Goal: Task Accomplishment & Management: Manage account settings

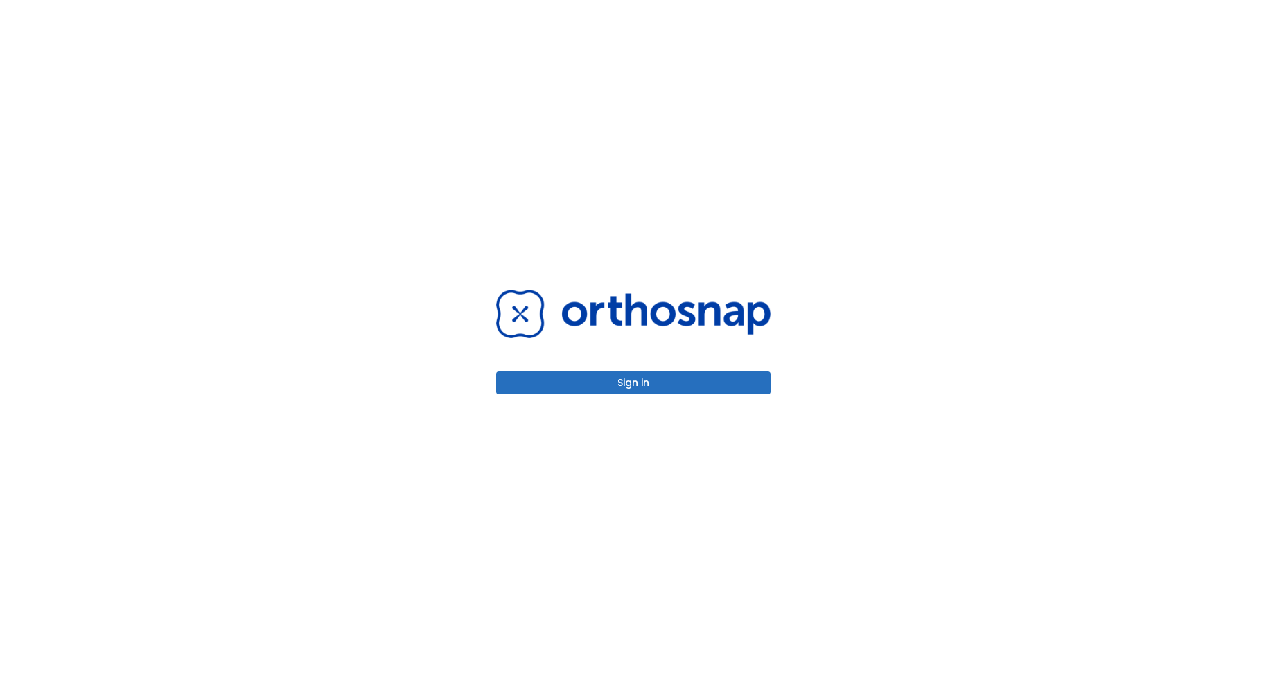
click at [655, 375] on button "Sign in" at bounding box center [633, 382] width 274 height 23
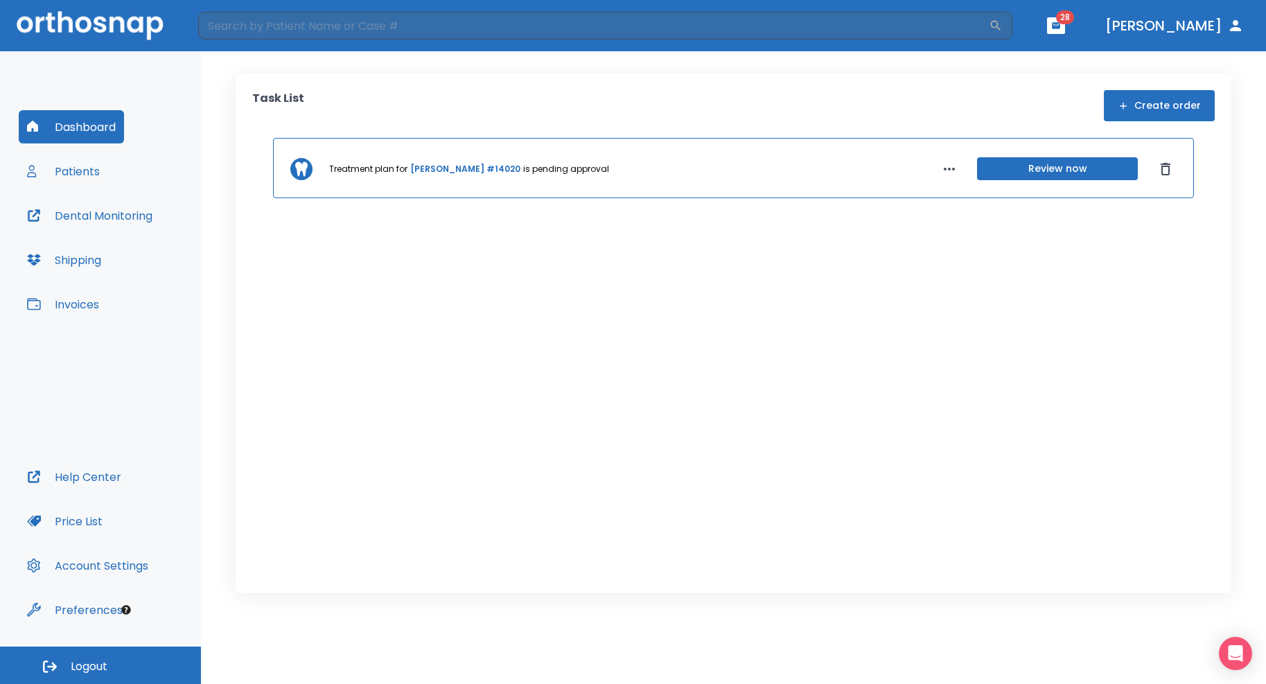
click at [1045, 174] on button "Review now" at bounding box center [1057, 168] width 161 height 23
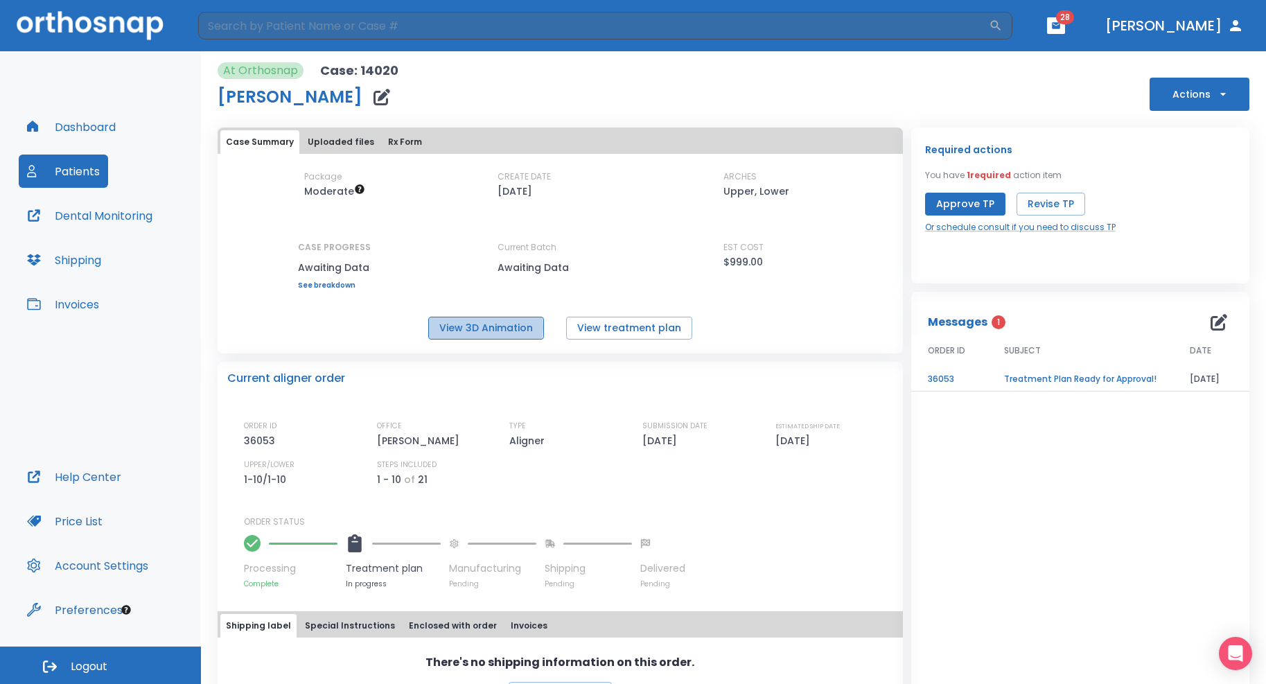
click at [470, 327] on button "View 3D Animation" at bounding box center [486, 328] width 116 height 23
click at [968, 202] on button "Approve TP" at bounding box center [965, 204] width 80 height 23
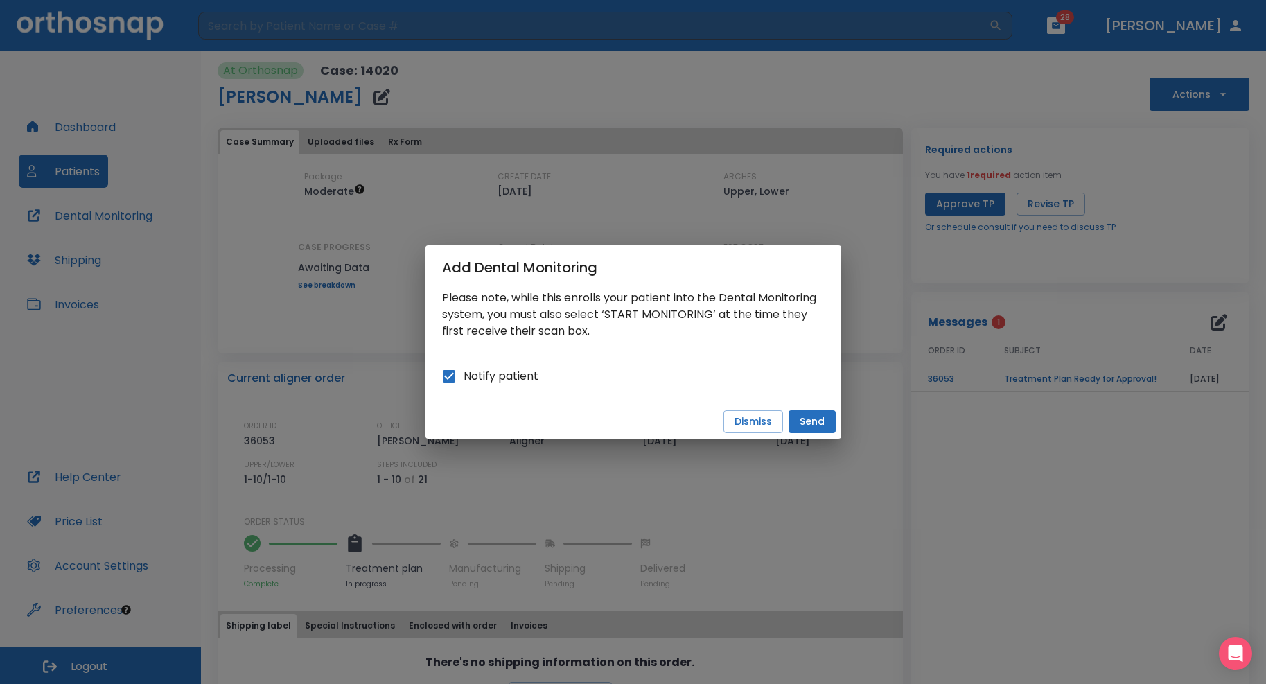
click at [810, 418] on button "Send" at bounding box center [812, 421] width 47 height 23
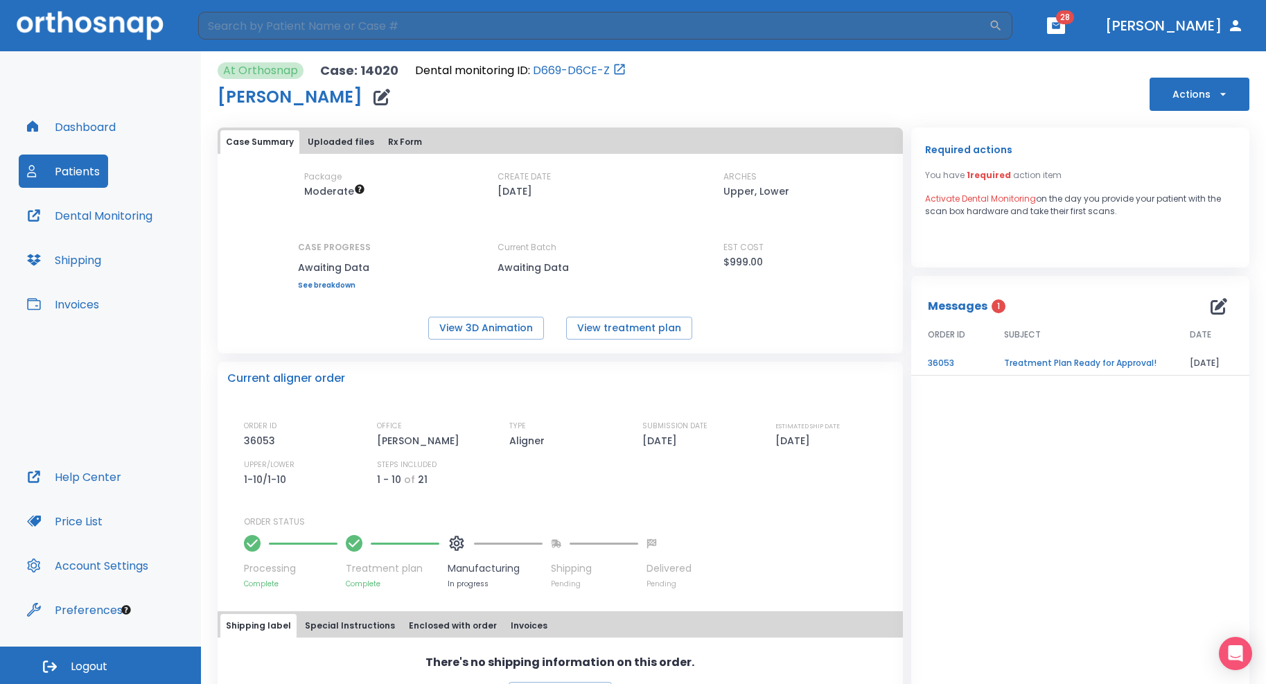
click at [105, 124] on button "Dashboard" at bounding box center [71, 126] width 105 height 33
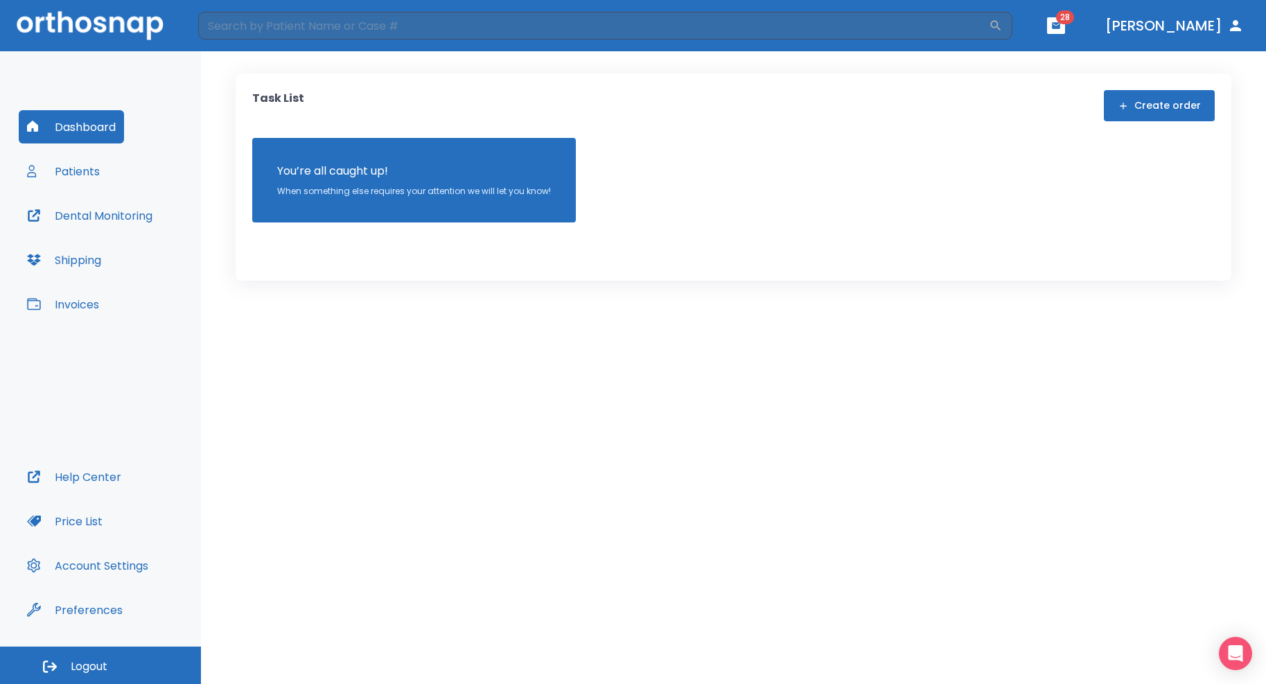
click at [80, 182] on button "Patients" at bounding box center [63, 171] width 89 height 33
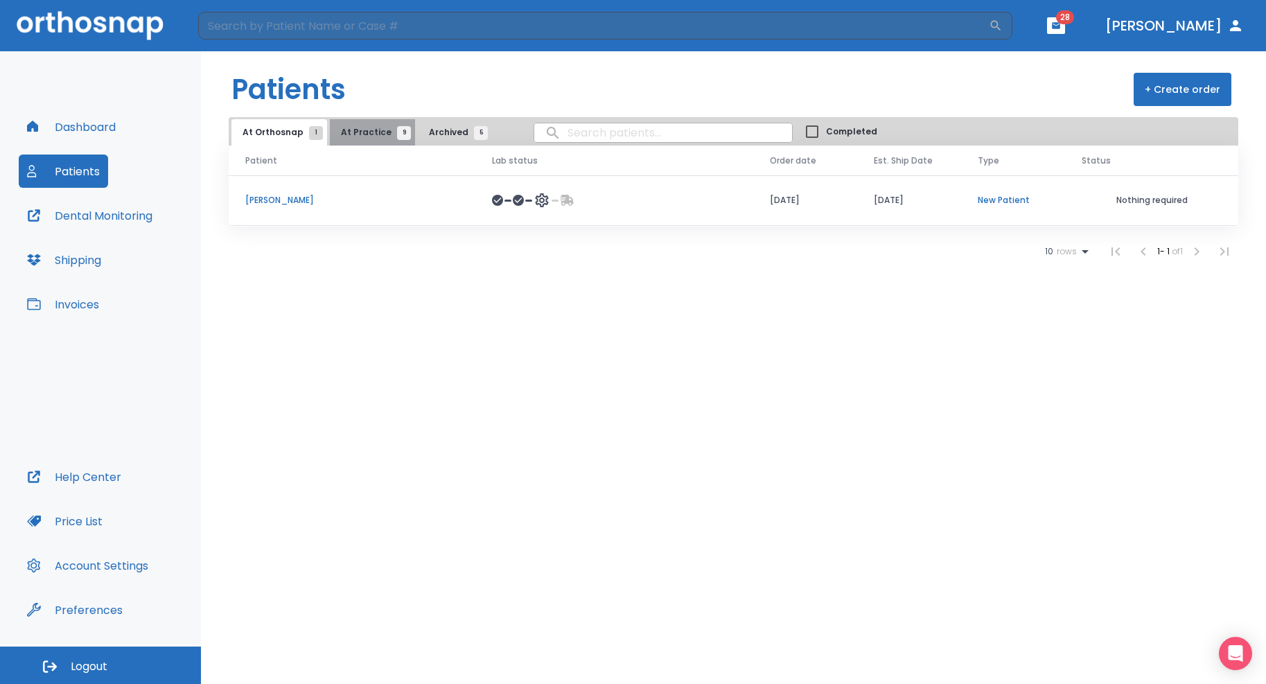
click at [397, 133] on span "9" at bounding box center [404, 133] width 14 height 14
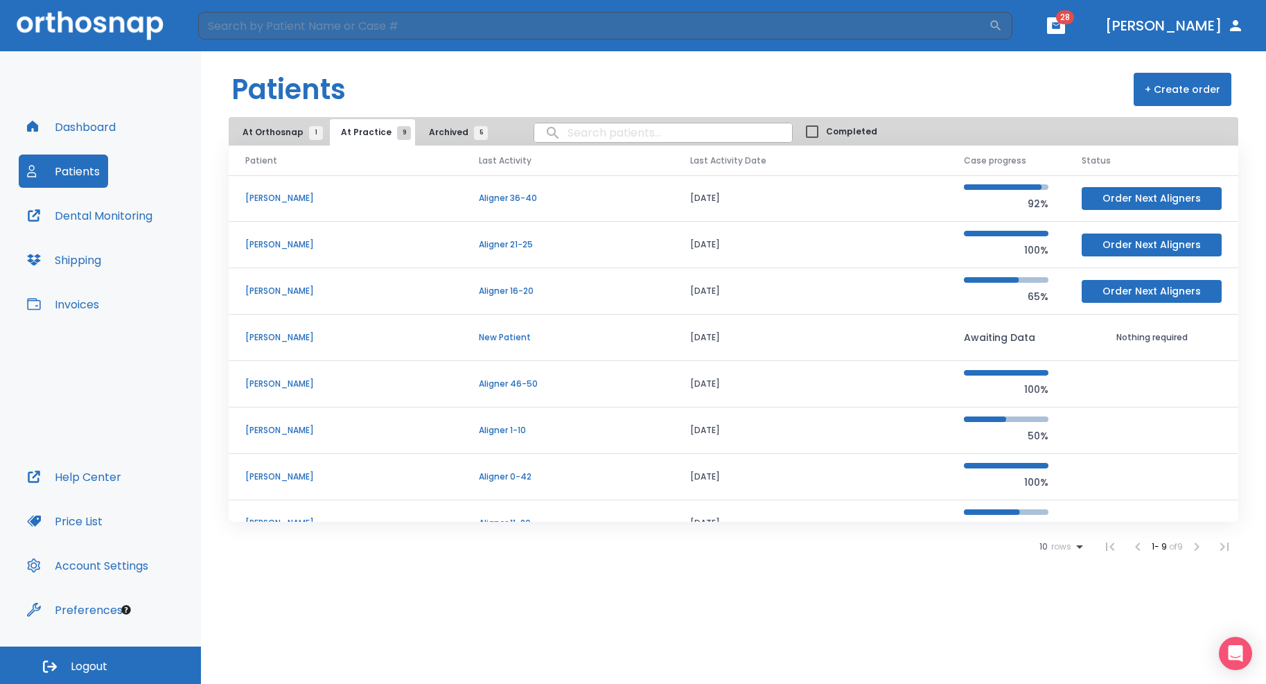
click at [256, 381] on p "Tuong Lam" at bounding box center [345, 384] width 200 height 12
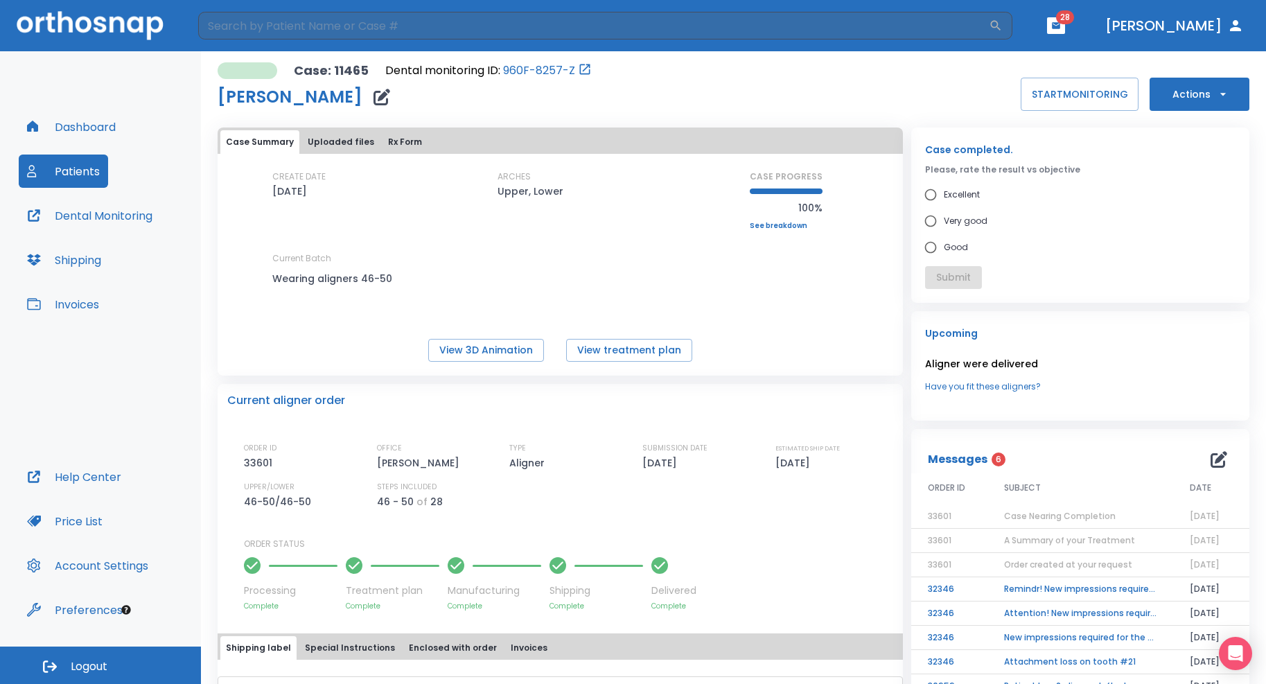
click at [1216, 91] on icon "button" at bounding box center [1223, 94] width 14 height 14
click at [996, 198] on div at bounding box center [633, 342] width 1266 height 684
click at [936, 186] on input "Excellent" at bounding box center [931, 195] width 26 height 26
radio input "true"
click at [949, 291] on div "Case completed. Please, rate the result vs objective Excellent Very good Good S…" at bounding box center [1080, 215] width 338 height 175
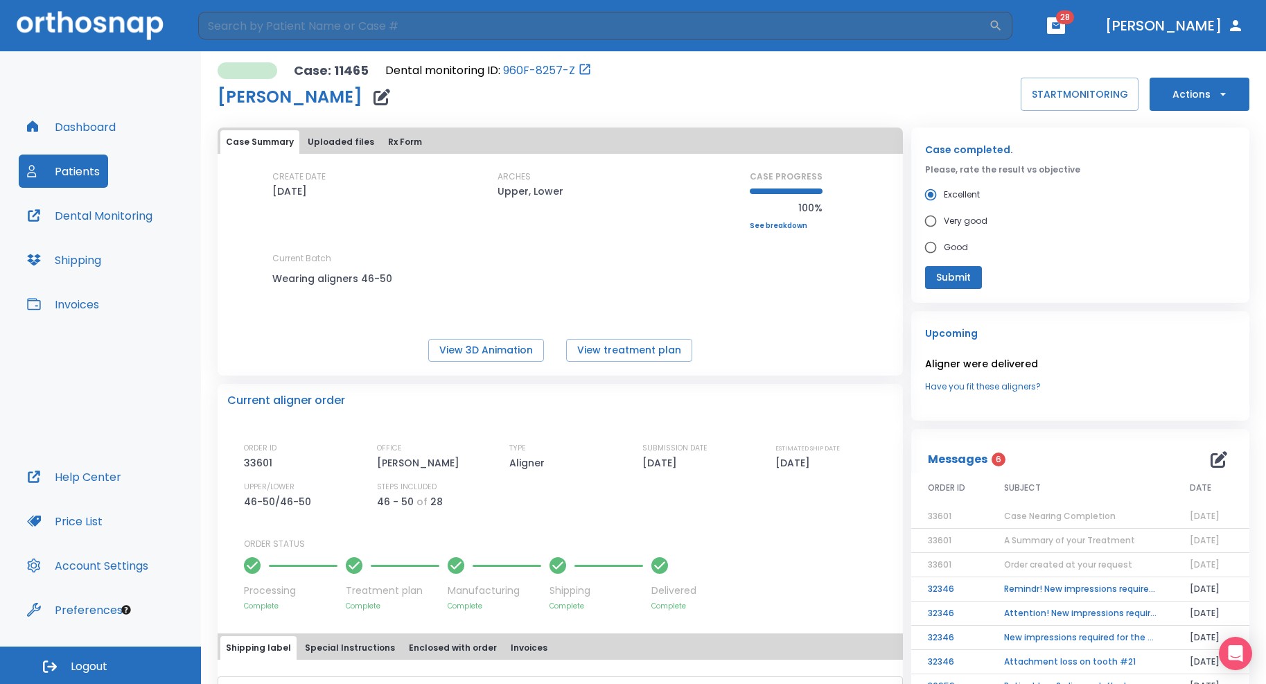
click at [948, 285] on button "Submit" at bounding box center [953, 277] width 57 height 23
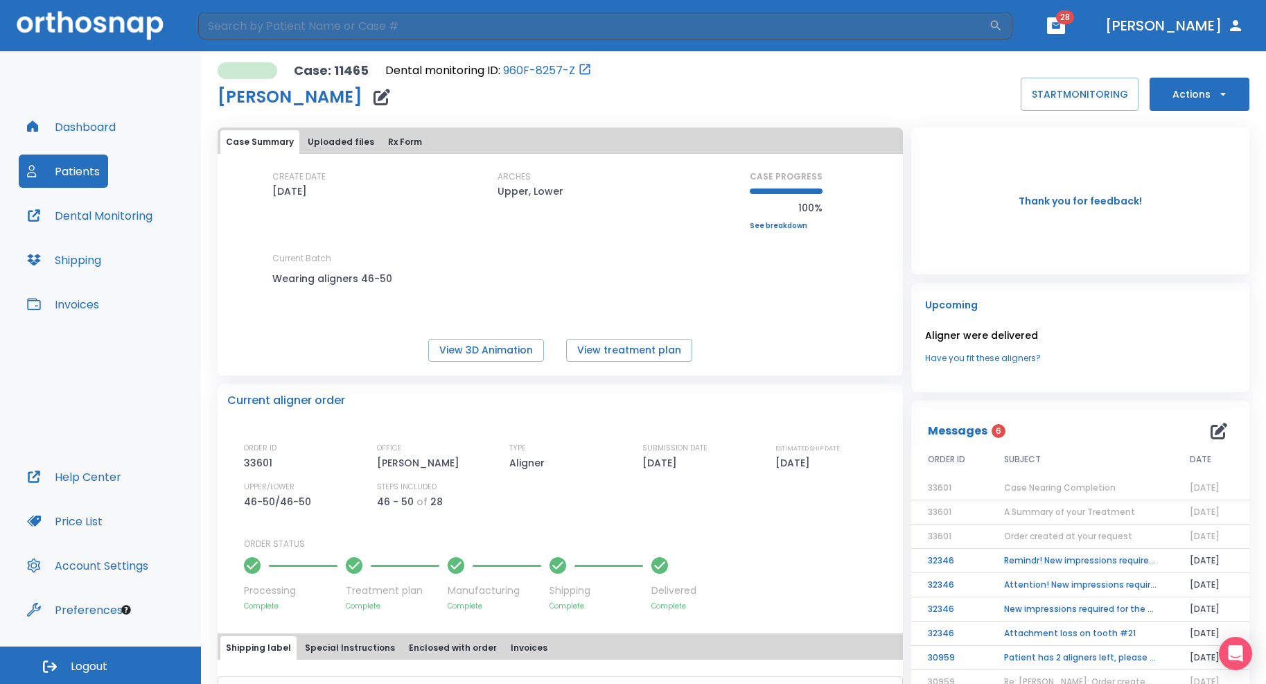
click at [1216, 100] on icon "button" at bounding box center [1223, 94] width 14 height 14
click at [80, 162] on div at bounding box center [633, 342] width 1266 height 684
click at [83, 169] on button "Patients" at bounding box center [63, 171] width 89 height 33
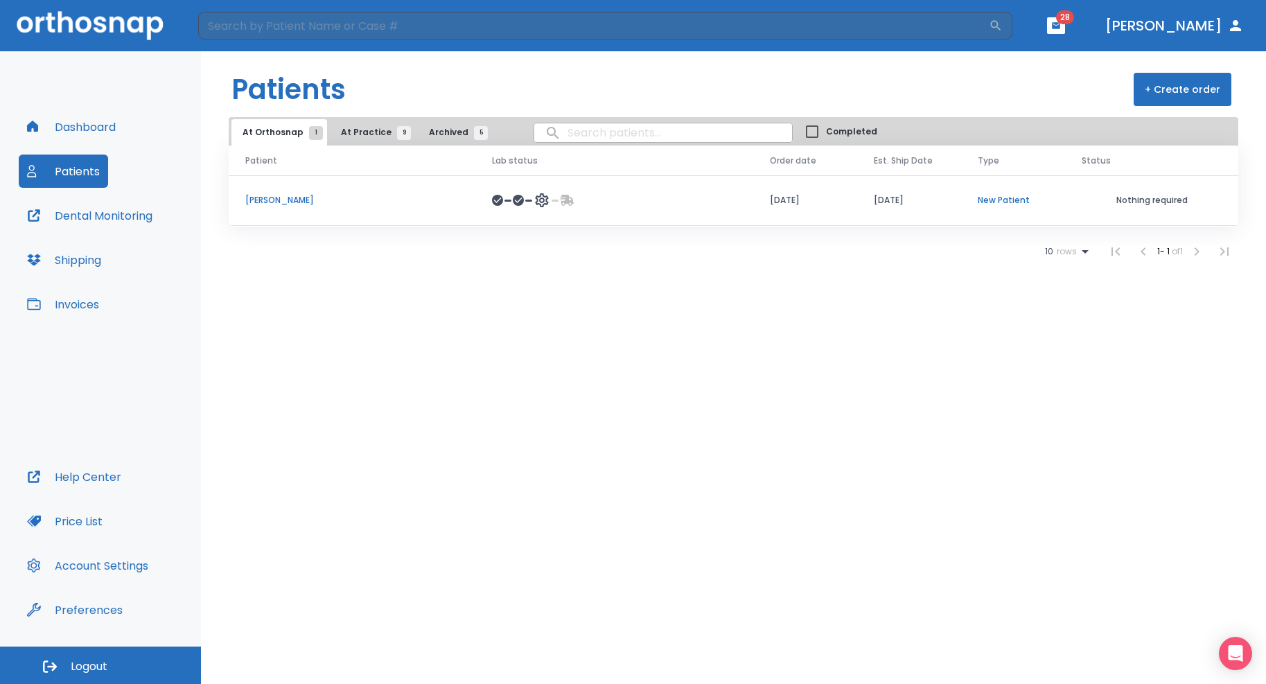
click at [378, 125] on button "At Practice 9" at bounding box center [372, 132] width 85 height 26
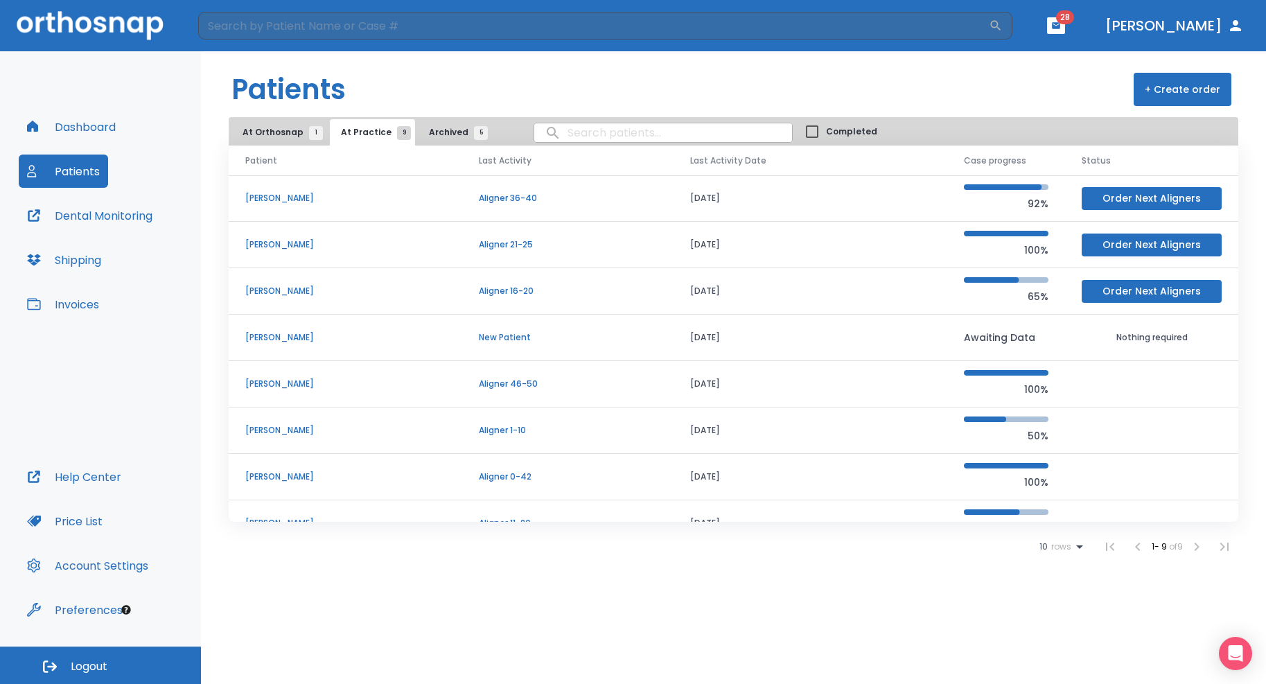
scroll to position [72, 0]
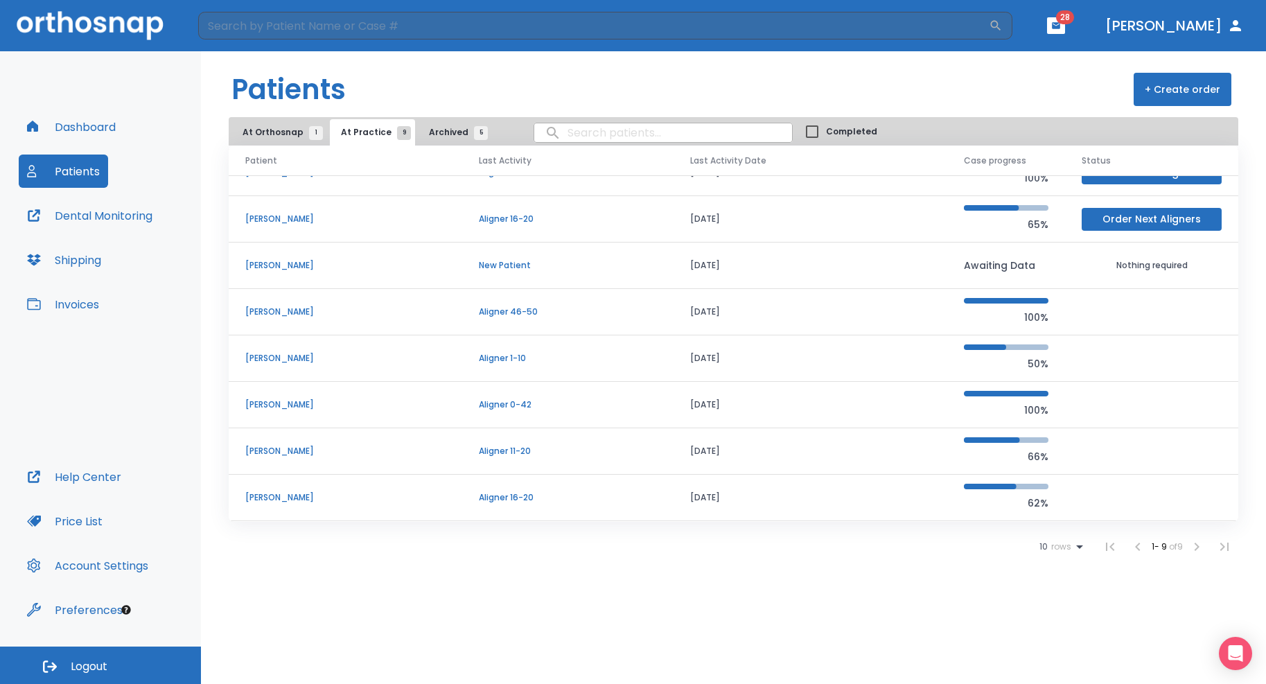
click at [290, 315] on p "Tuong Lam" at bounding box center [345, 312] width 200 height 12
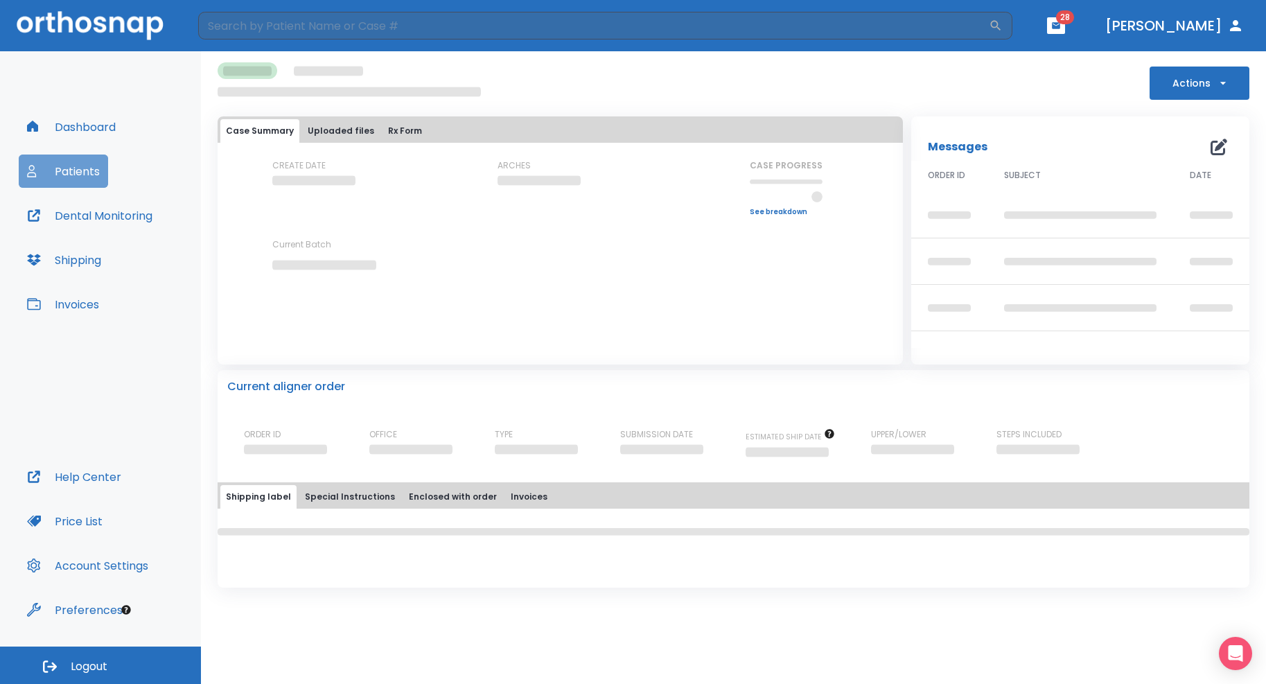
click at [99, 186] on button "Patients" at bounding box center [63, 171] width 89 height 33
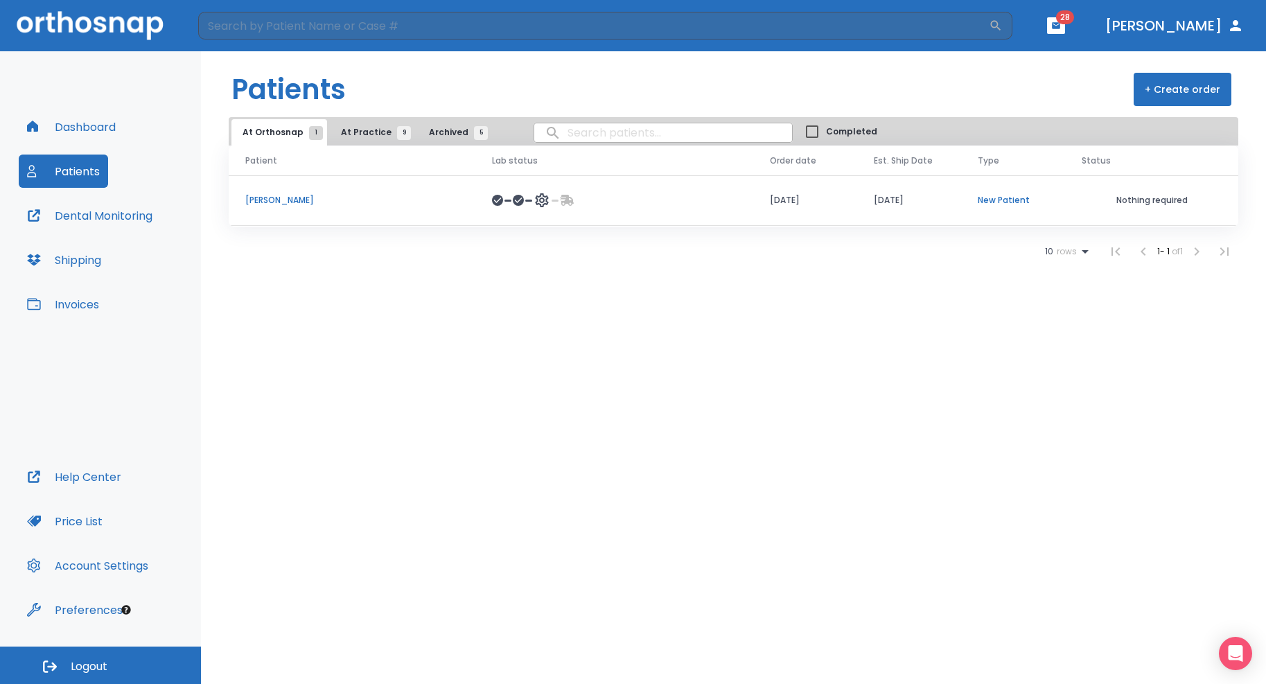
click at [354, 137] on span "At Practice 9" at bounding box center [372, 132] width 63 height 12
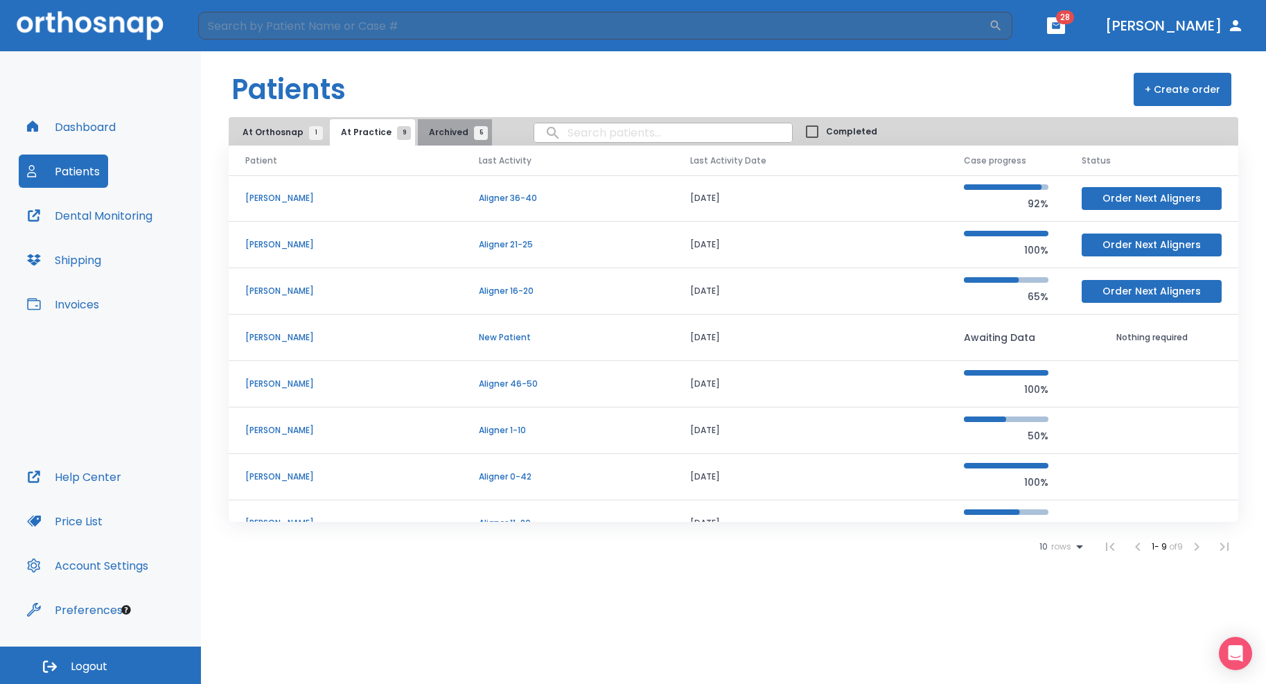
click at [461, 131] on span "Archived 5" at bounding box center [455, 132] width 52 height 12
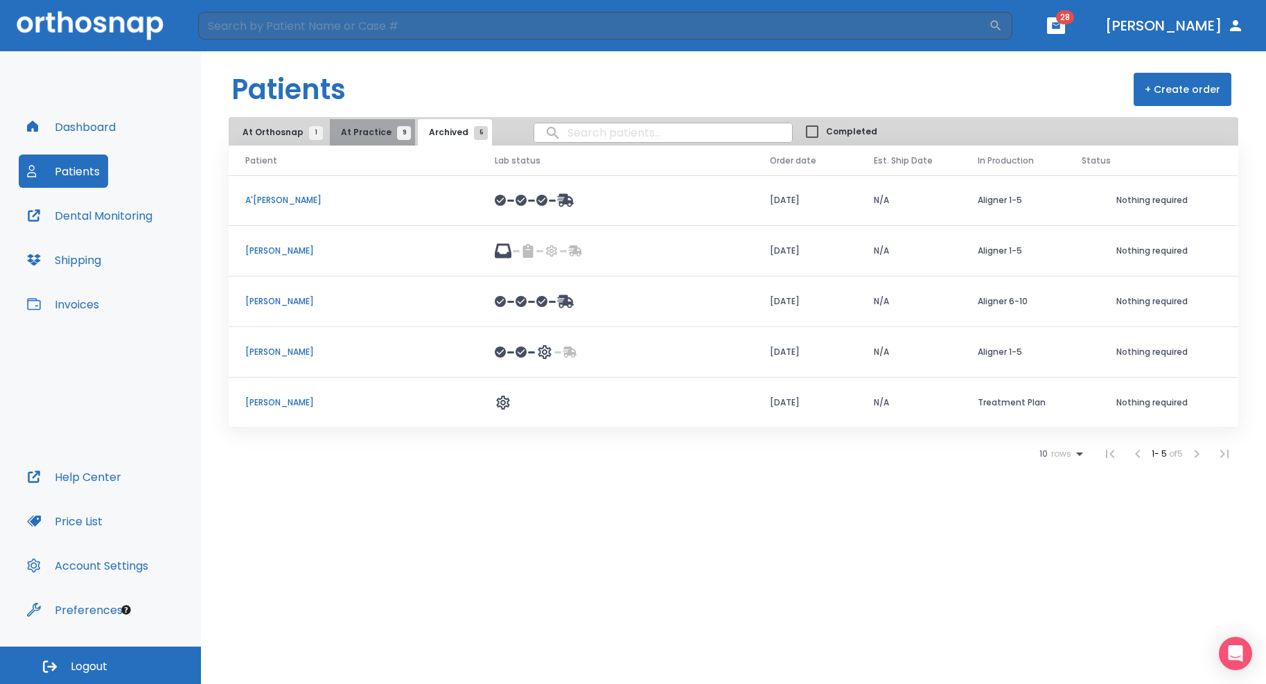
click at [397, 134] on span "9" at bounding box center [404, 133] width 14 height 14
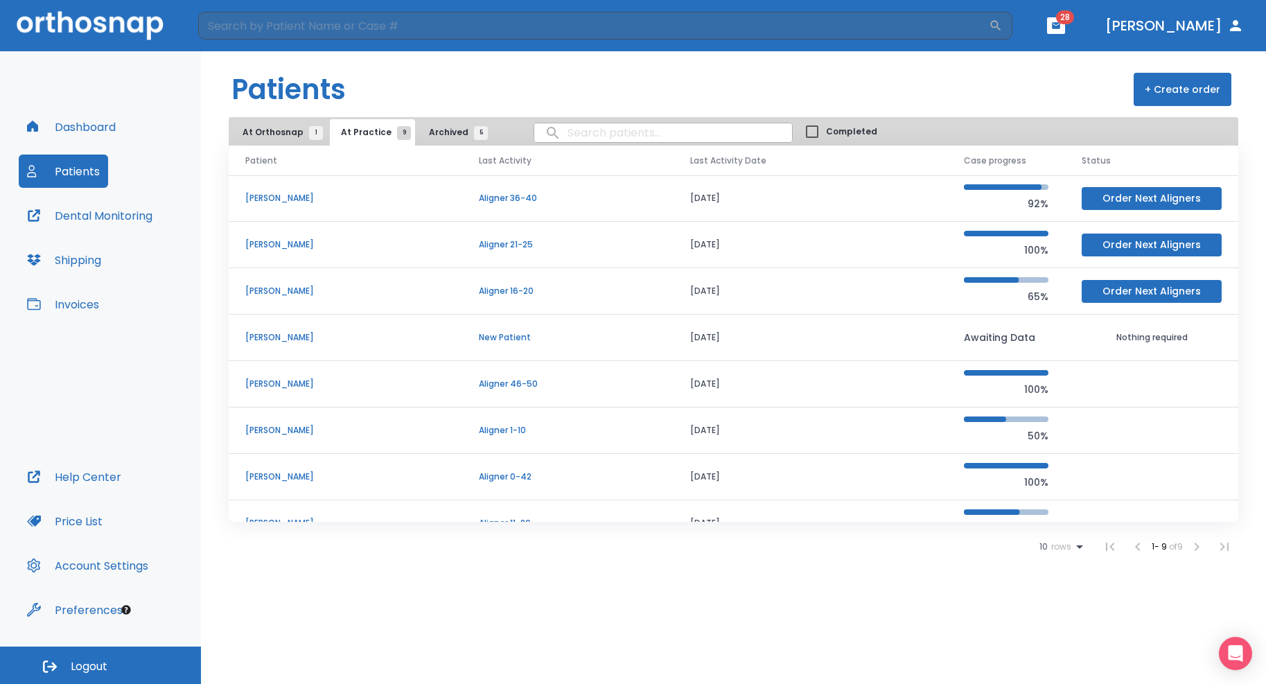
click at [270, 292] on p "Leah Hernandez" at bounding box center [345, 291] width 200 height 12
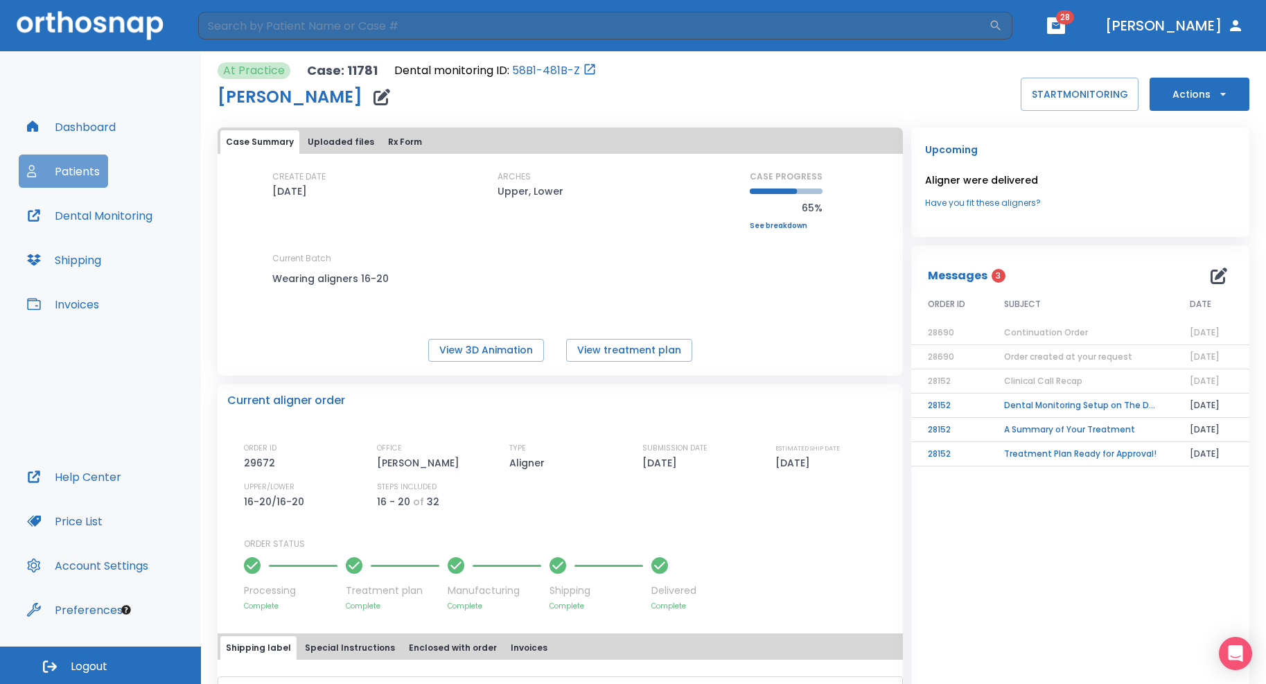
click at [75, 170] on button "Patients" at bounding box center [63, 171] width 89 height 33
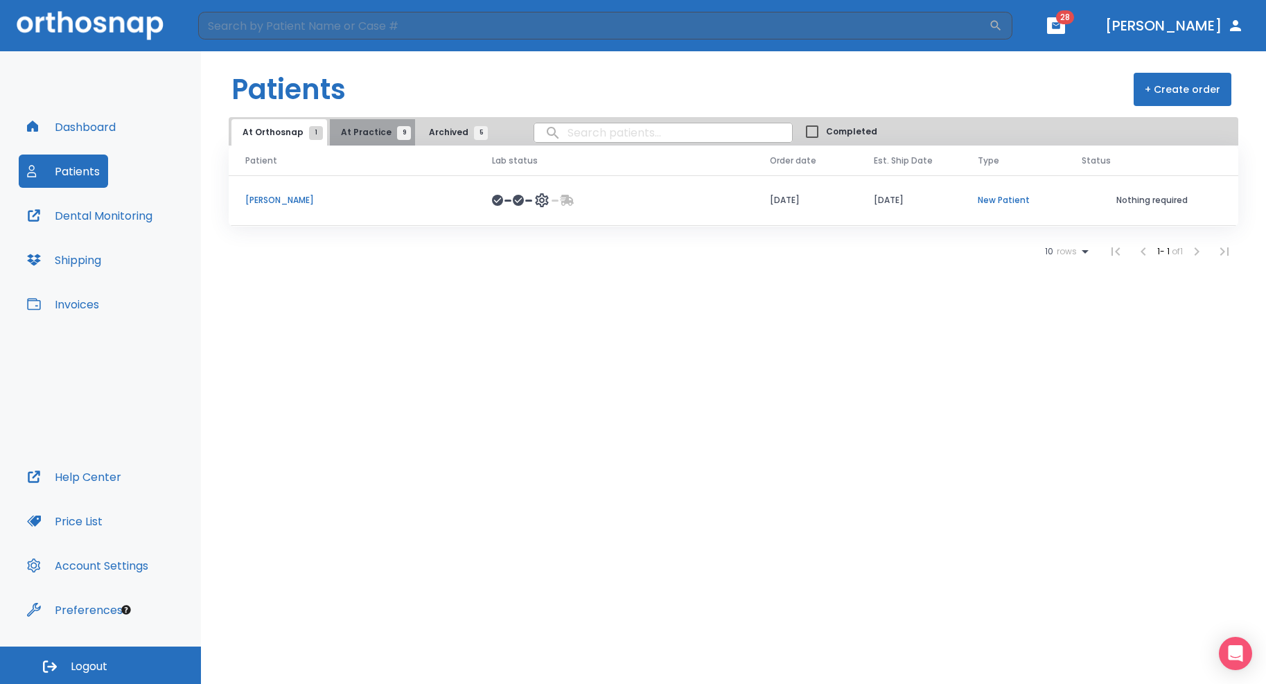
click at [383, 130] on span "At Practice 9" at bounding box center [372, 132] width 63 height 12
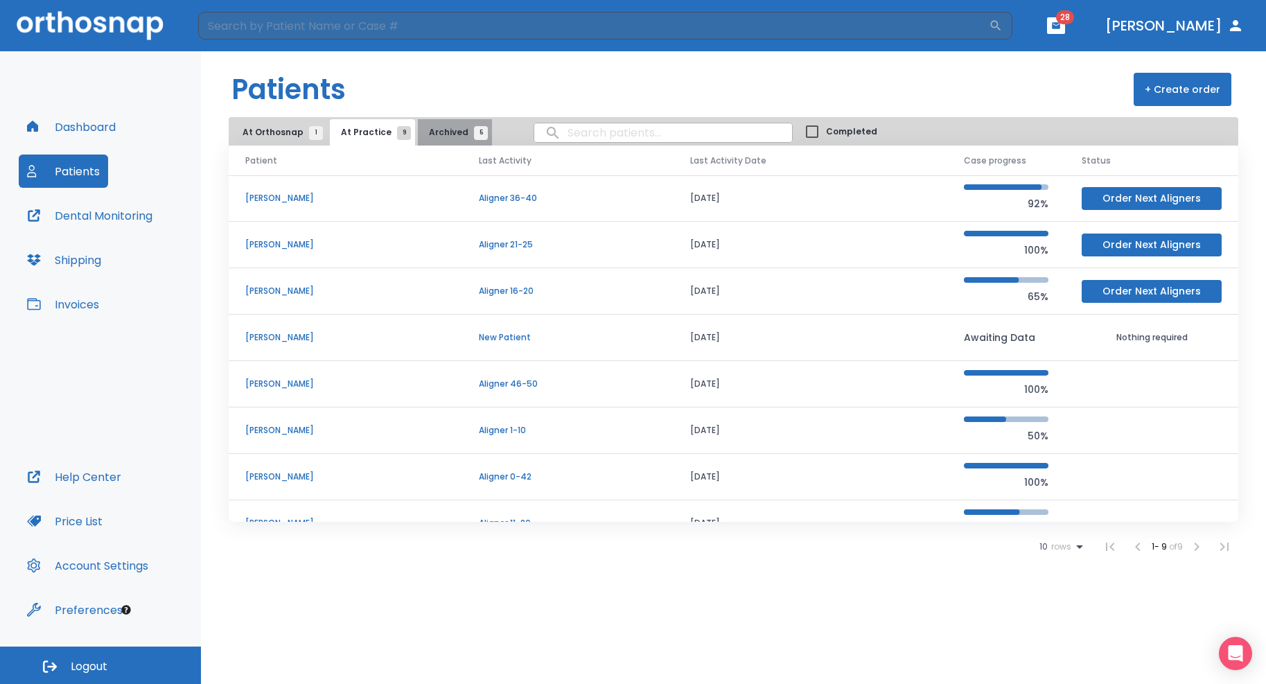
click at [439, 125] on button "Archived 5" at bounding box center [455, 132] width 74 height 26
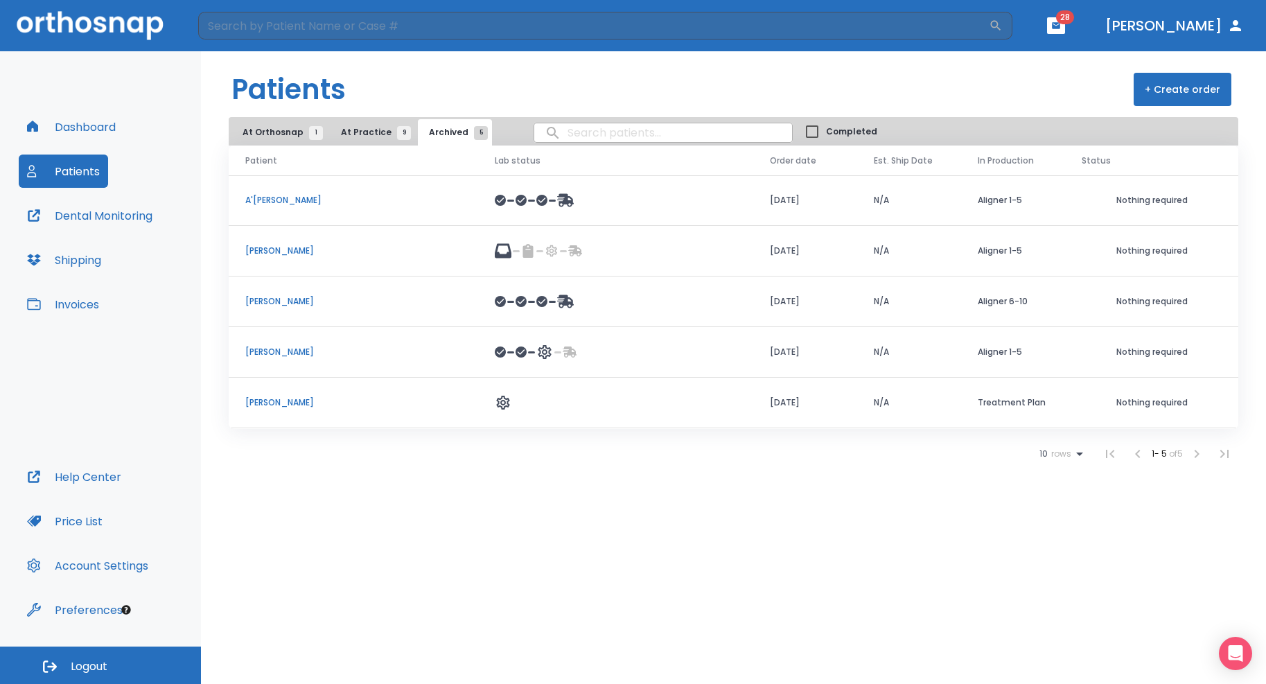
click at [251, 128] on span "At Orthosnap 1" at bounding box center [279, 132] width 73 height 12
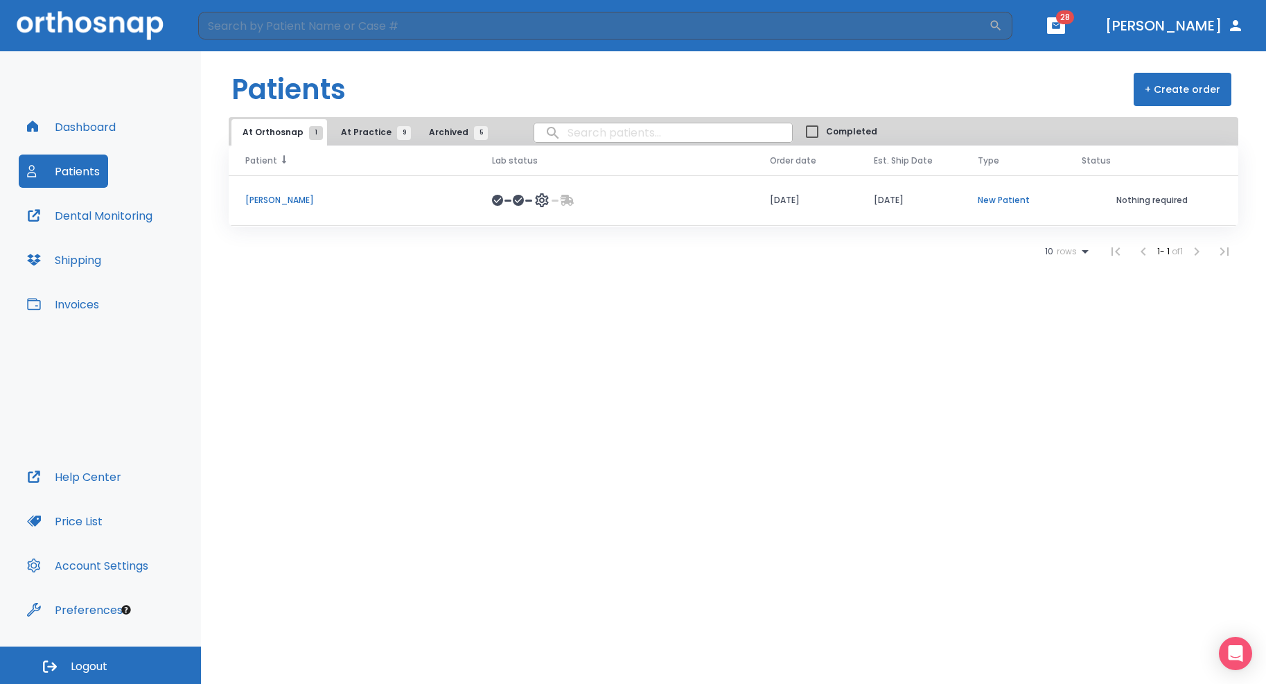
click at [355, 147] on th "Patient" at bounding box center [352, 161] width 247 height 30
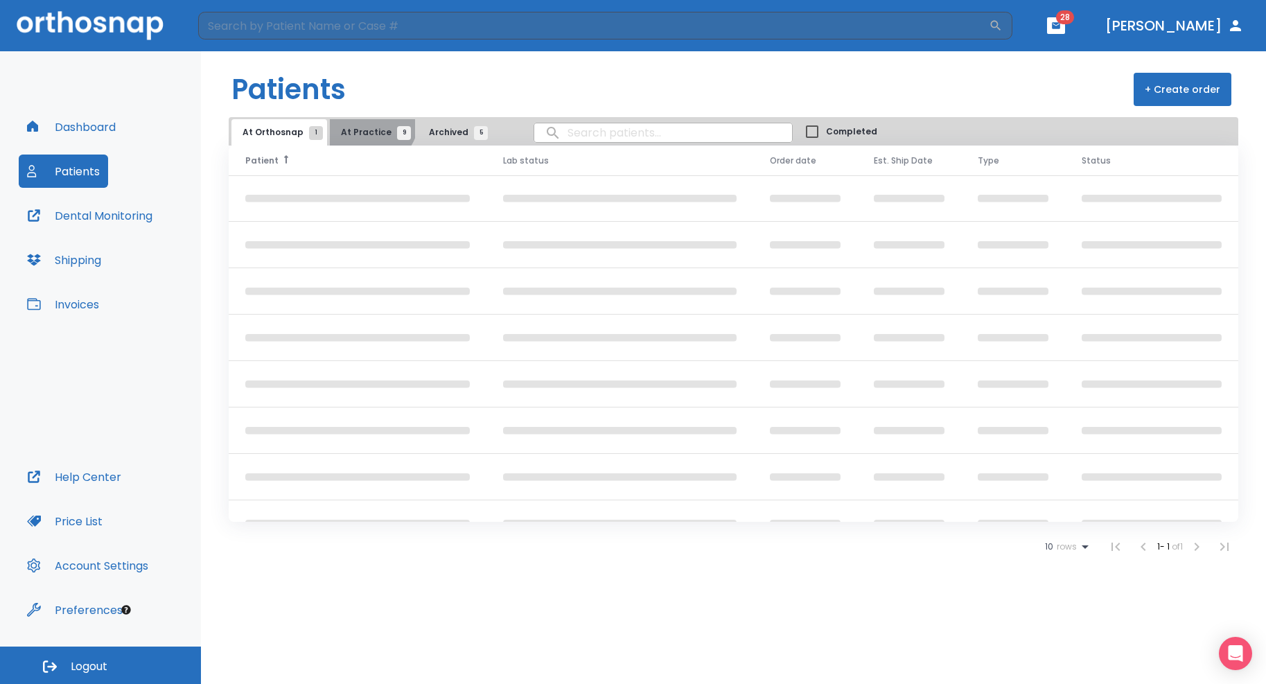
click at [365, 120] on button "At Practice 9" at bounding box center [372, 132] width 85 height 26
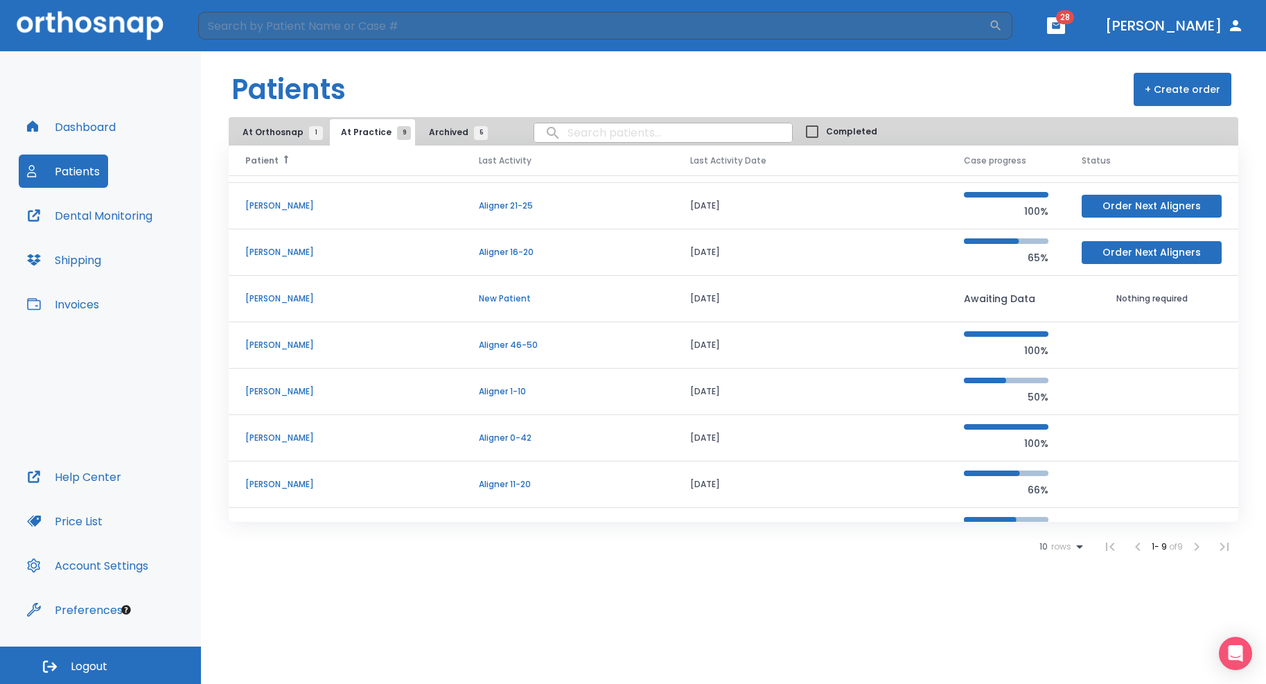
scroll to position [72, 0]
